Goal: Task Accomplishment & Management: Manage account settings

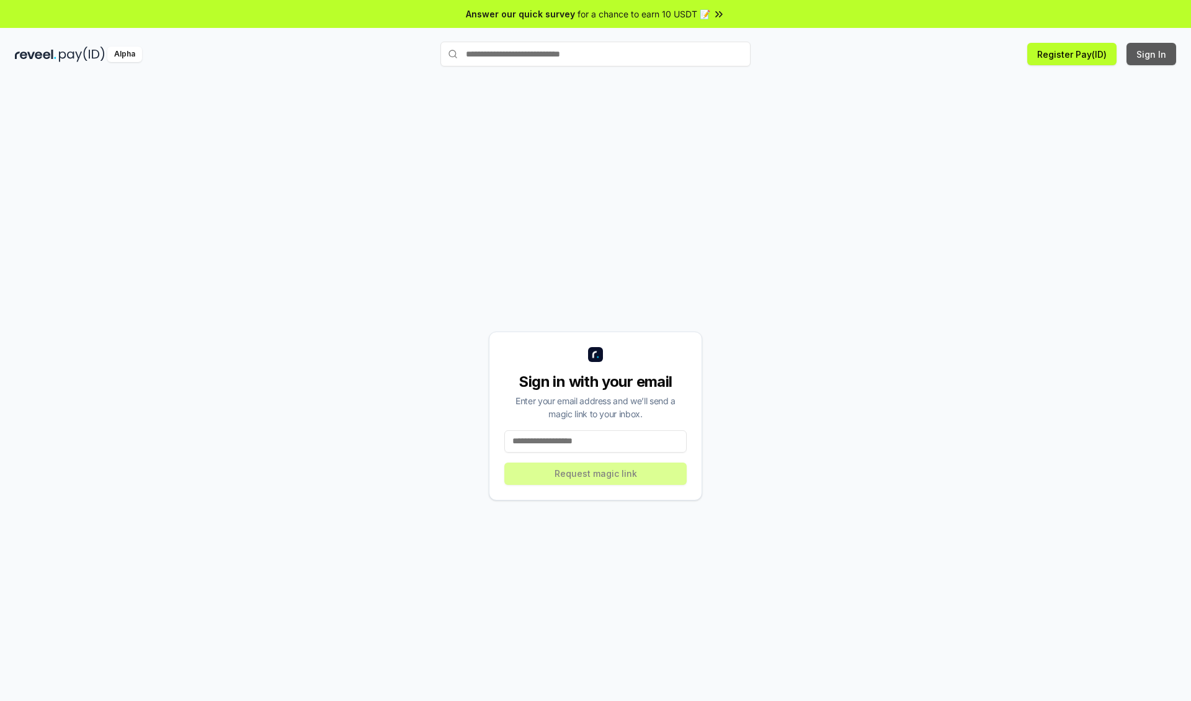
click at [1152, 54] on button "Sign In" at bounding box center [1152, 54] width 50 height 22
type input "**********"
click at [596, 473] on button "Request magic link" at bounding box center [595, 473] width 182 height 22
